Goal: Navigation & Orientation: Find specific page/section

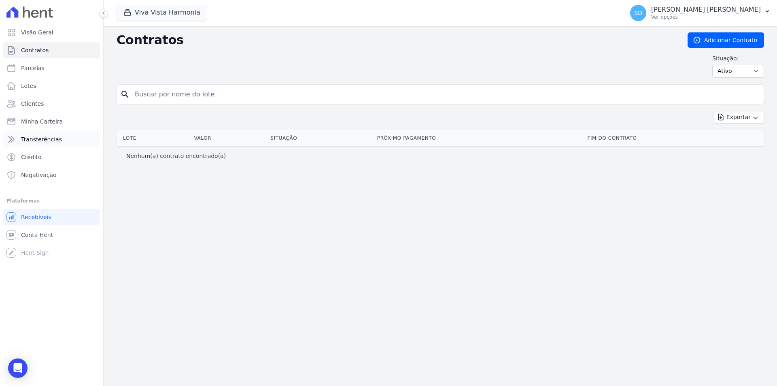
click at [38, 141] on span "Transferências" at bounding box center [41, 139] width 41 height 8
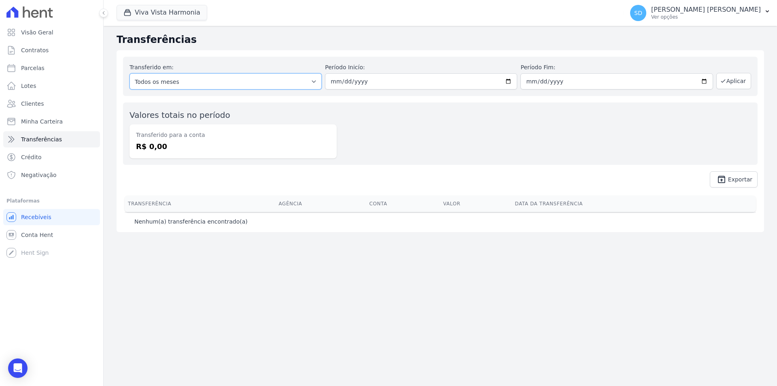
click at [318, 81] on select "Todos os meses" at bounding box center [225, 81] width 192 height 16
click at [741, 82] on button "Aplicar" at bounding box center [733, 81] width 35 height 16
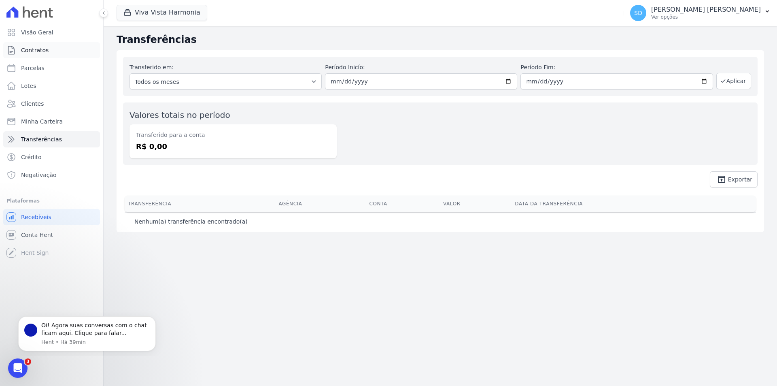
click at [40, 49] on span "Contratos" at bounding box center [35, 50] width 28 height 8
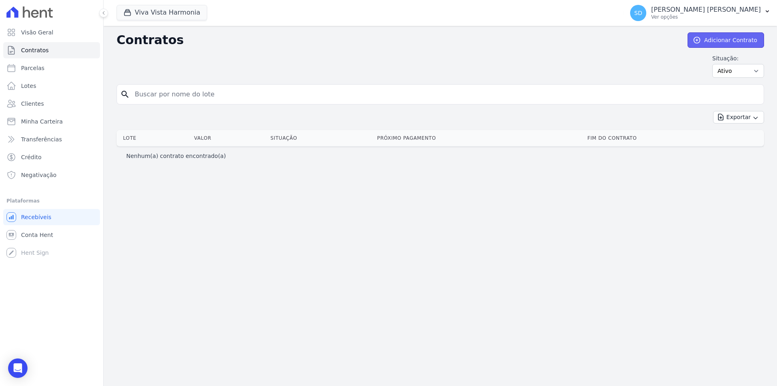
click at [731, 43] on link "Adicionar Contrato" at bounding box center [725, 39] width 76 height 15
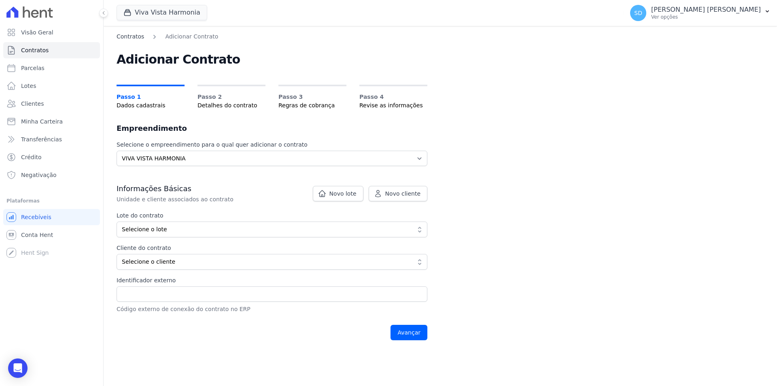
click at [127, 37] on link "Contratos" at bounding box center [131, 36] width 28 height 8
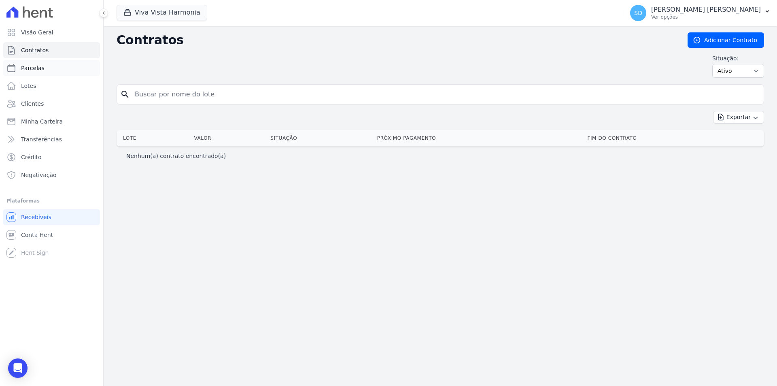
click at [39, 67] on span "Parcelas" at bounding box center [32, 68] width 23 height 8
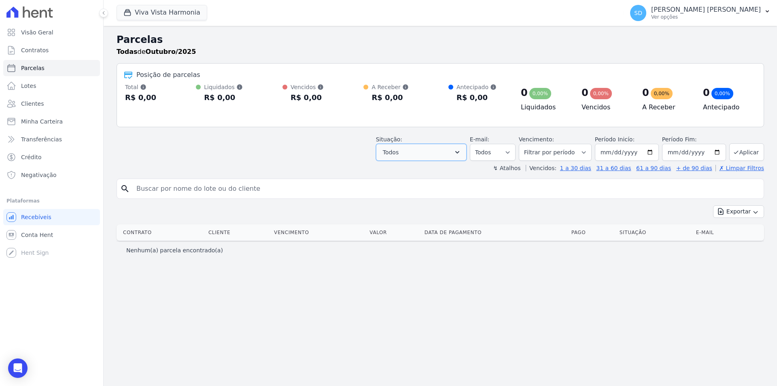
click at [466, 153] on button "Todos" at bounding box center [421, 152] width 91 height 17
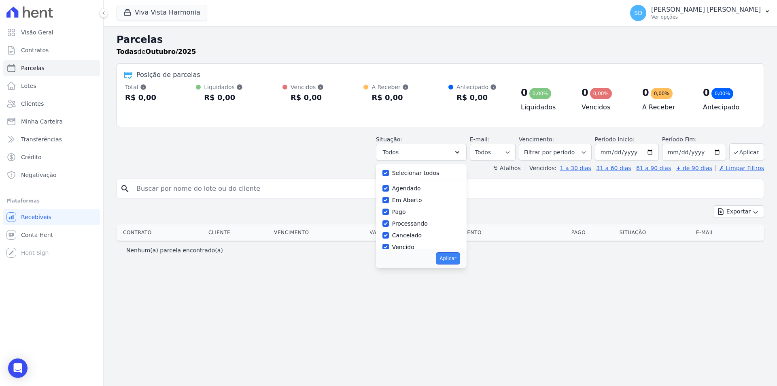
click at [460, 259] on button "Aplicar" at bounding box center [448, 258] width 24 height 12
select select "scheduled"
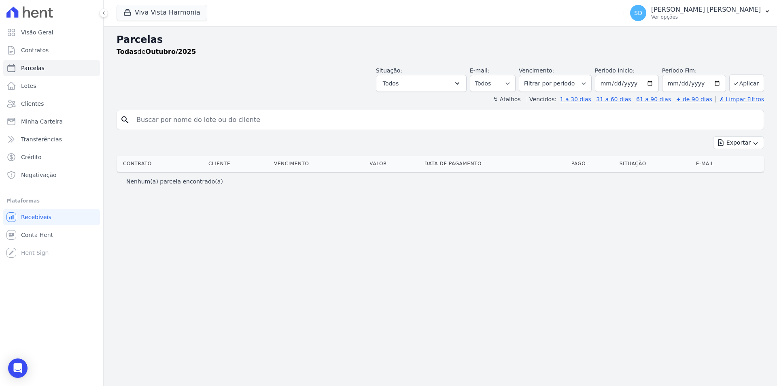
select select
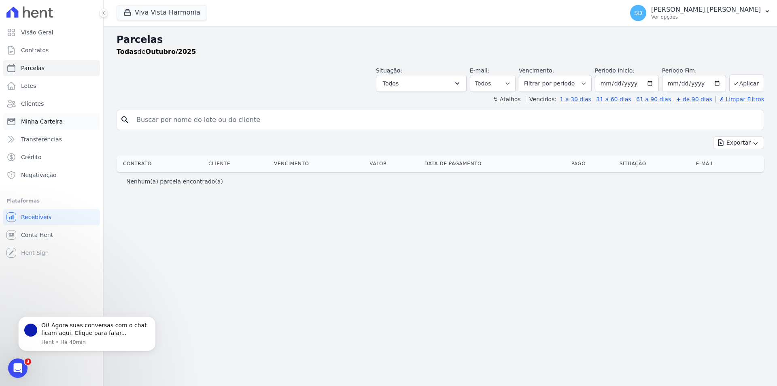
click at [41, 124] on span "Minha Carteira" at bounding box center [42, 121] width 42 height 8
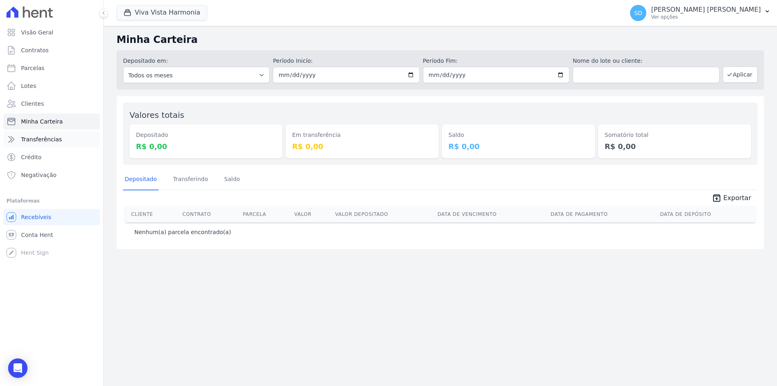
click at [48, 142] on span "Transferências" at bounding box center [41, 139] width 41 height 8
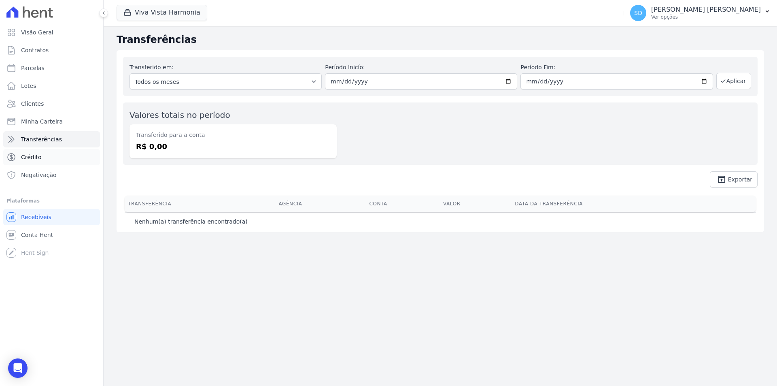
click at [36, 159] on span "Crédito" at bounding box center [31, 157] width 21 height 8
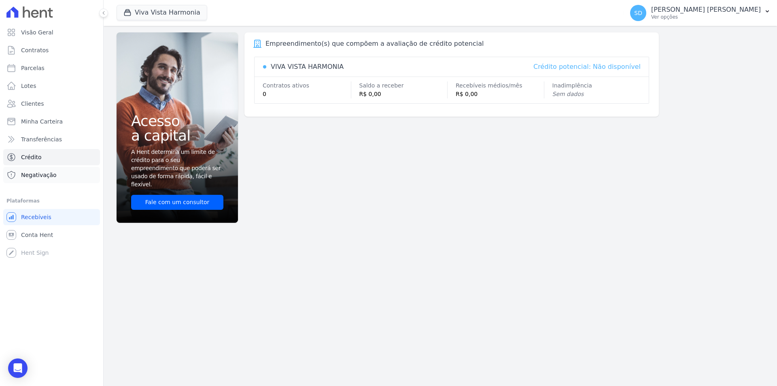
click at [28, 175] on span "Negativação" at bounding box center [39, 175] width 36 height 8
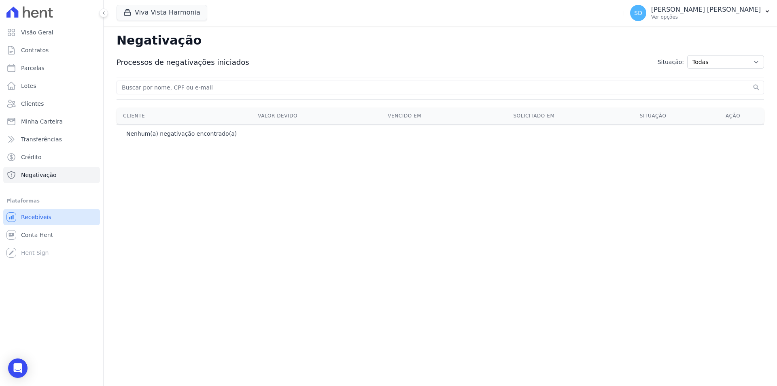
click at [40, 220] on span "Recebíveis" at bounding box center [36, 217] width 30 height 8
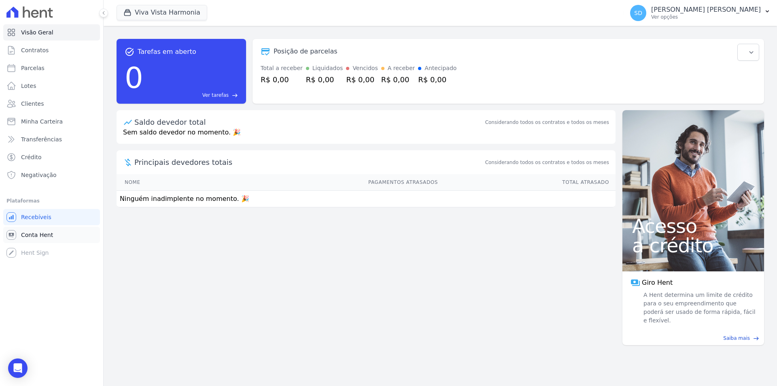
click at [32, 235] on span "Conta Hent" at bounding box center [37, 235] width 32 height 8
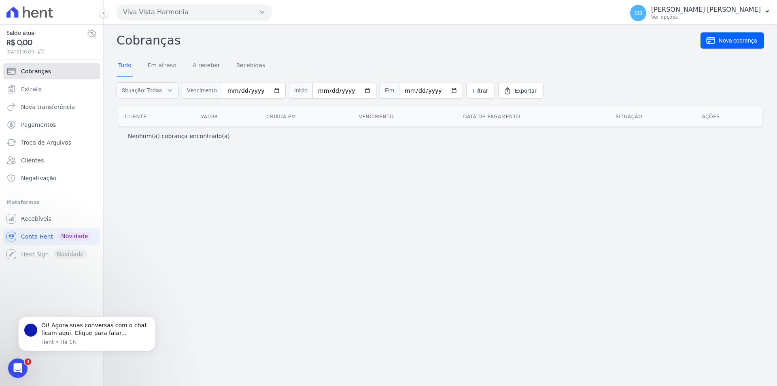
click at [40, 70] on span "Cobranças" at bounding box center [36, 71] width 30 height 8
